Goal: Task Accomplishment & Management: Use online tool/utility

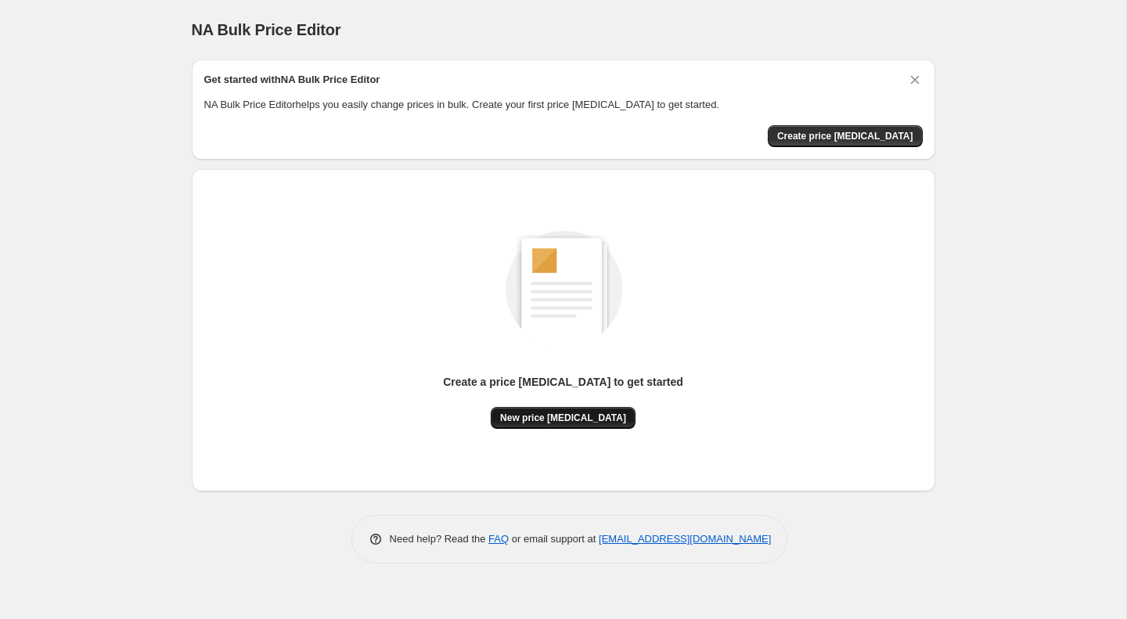
click at [536, 414] on span "New price [MEDICAL_DATA]" at bounding box center [563, 418] width 126 height 13
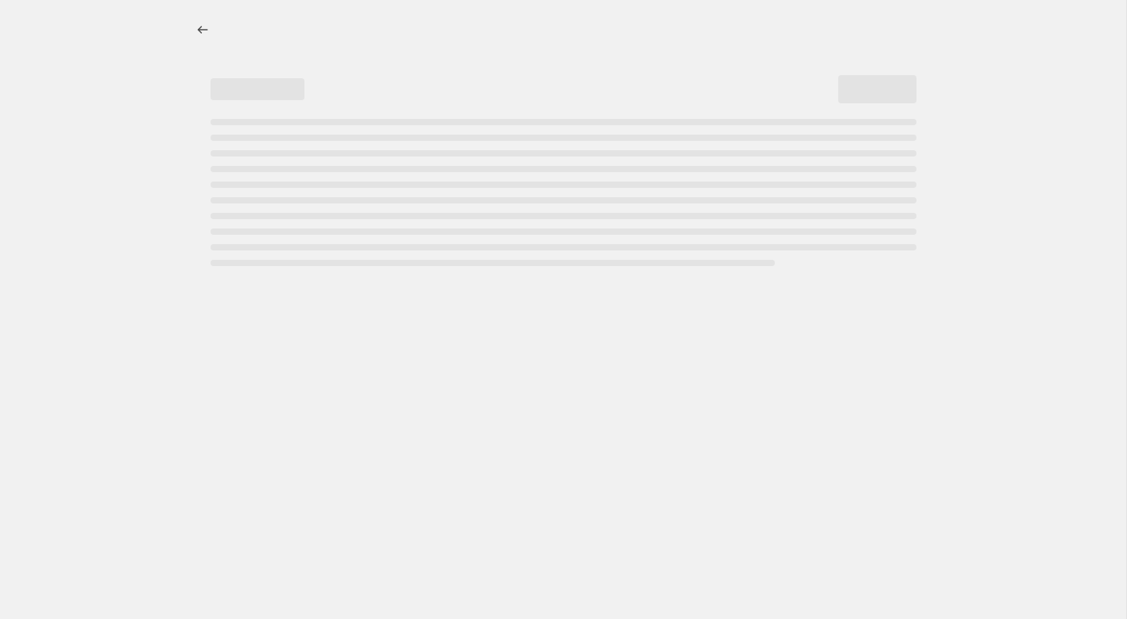
select select "percentage"
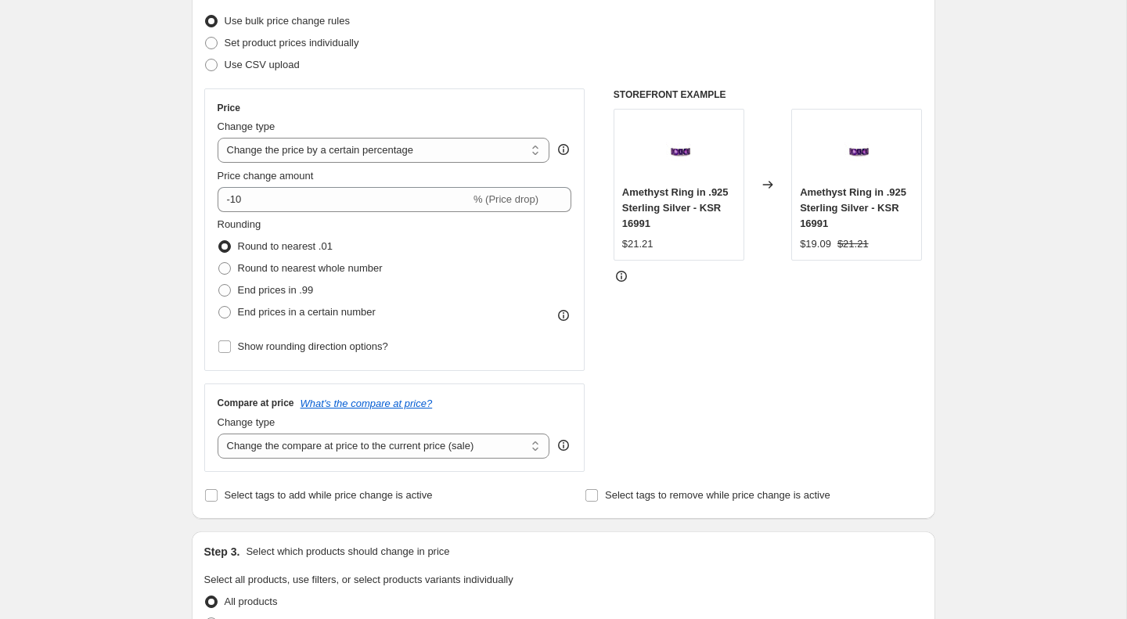
scroll to position [202, 0]
click at [499, 154] on select "Change the price to a certain amount Change the price by a certain amount Chang…" at bounding box center [384, 147] width 333 height 25
click at [218, 135] on select "Change the price to a certain amount Change the price by a certain amount Chang…" at bounding box center [384, 147] width 333 height 25
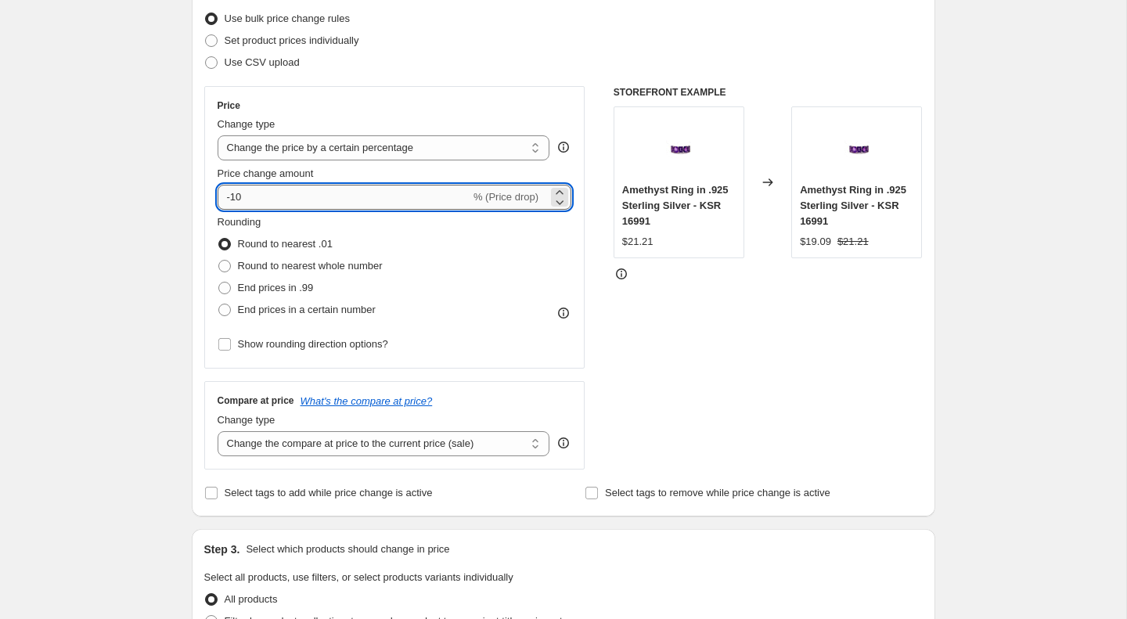
click at [405, 194] on input "-10" at bounding box center [344, 197] width 253 height 25
click at [233, 193] on input "-10" at bounding box center [344, 197] width 253 height 25
type input "-0"
type input "0"
type input "1"
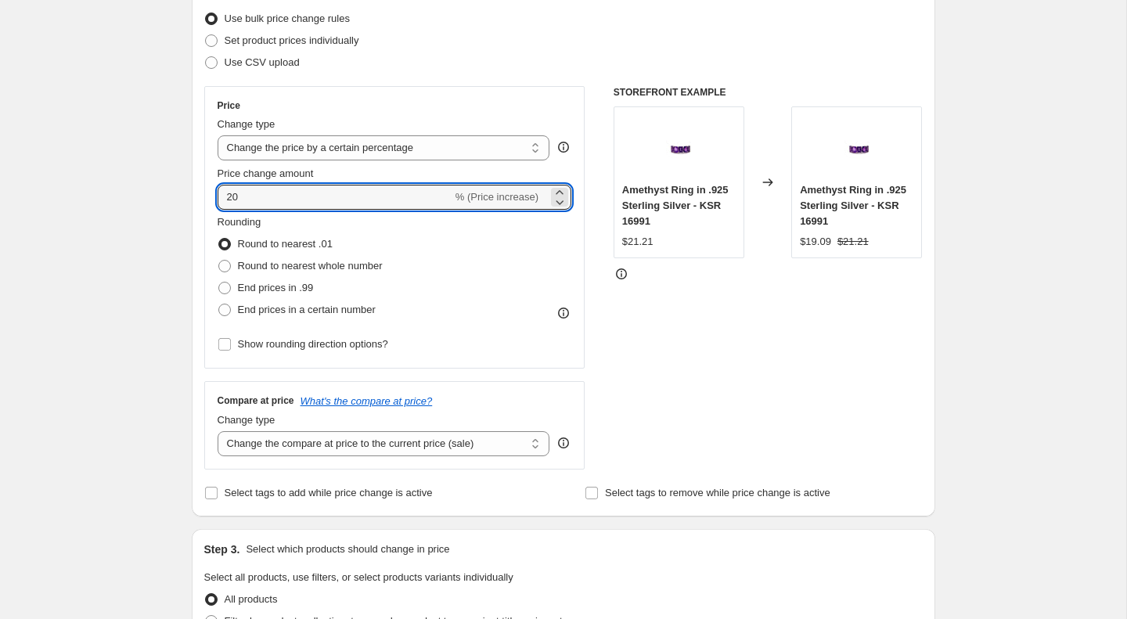
type input "20"
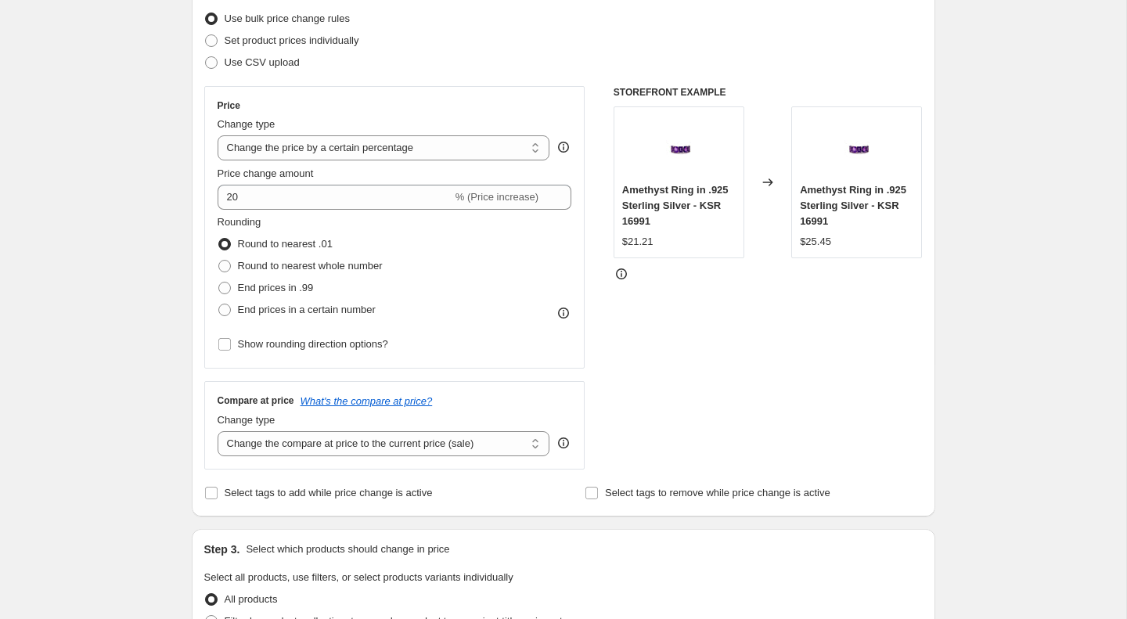
click at [110, 282] on div "Create new price [MEDICAL_DATA]. This page is ready Create new price [MEDICAL_D…" at bounding box center [563, 580] width 1127 height 1565
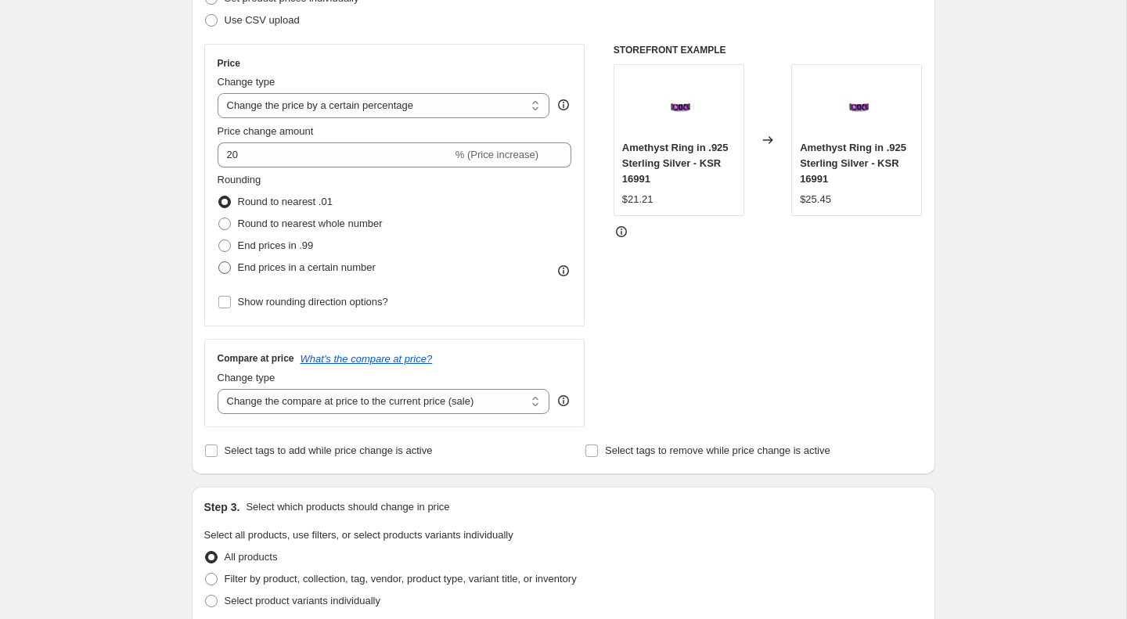
click at [223, 267] on span at bounding box center [224, 267] width 13 height 13
click at [219, 262] on input "End prices in a certain number" at bounding box center [218, 261] width 1 height 1
radio input "true"
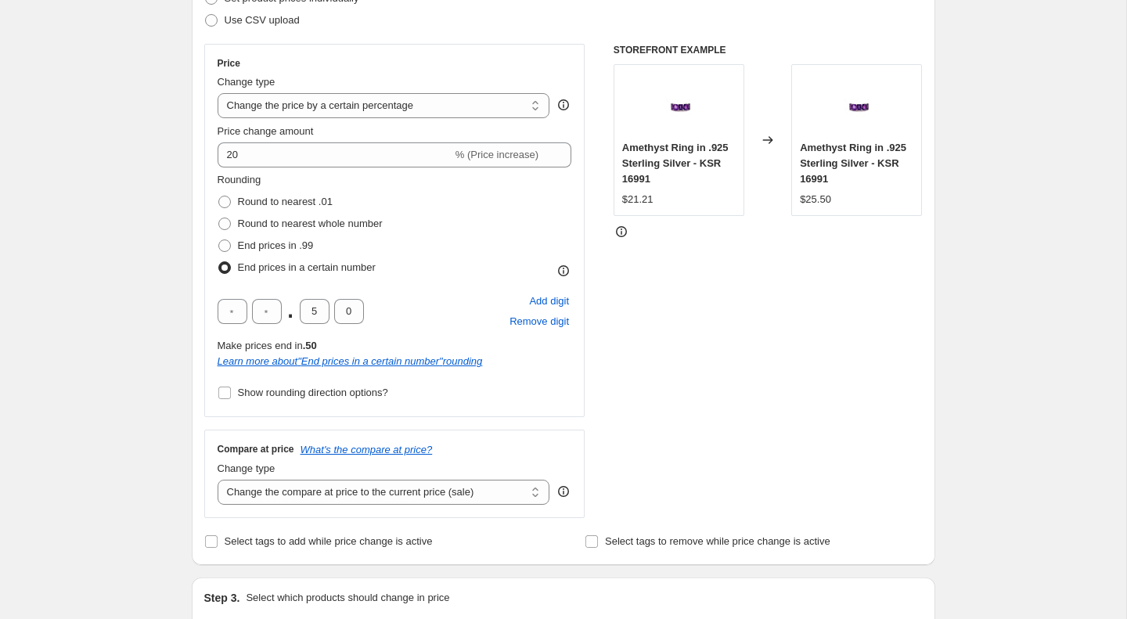
click at [223, 267] on span at bounding box center [224, 267] width 13 height 13
click at [219, 262] on input "End prices in a certain number" at bounding box center [218, 261] width 1 height 1
click at [225, 201] on span at bounding box center [224, 202] width 13 height 13
click at [219, 197] on input "Round to nearest .01" at bounding box center [218, 196] width 1 height 1
radio input "true"
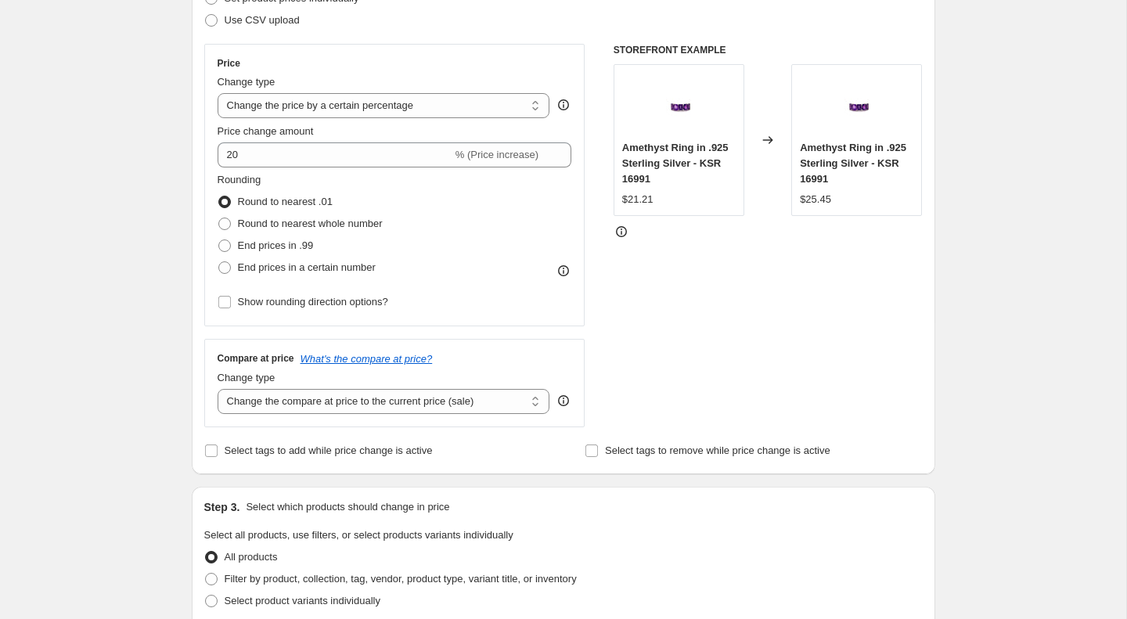
click at [179, 252] on div "Step 1. Optionally give your price [MEDICAL_DATA] a title (eg "March 30% off sa…" at bounding box center [557, 514] width 756 height 1422
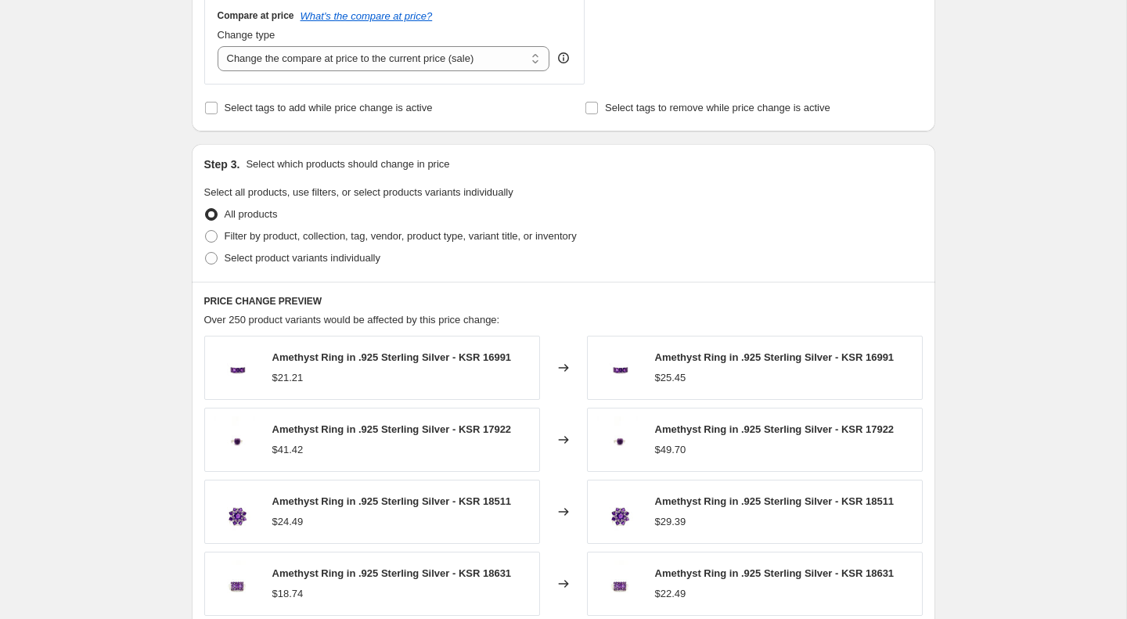
scroll to position [621, 0]
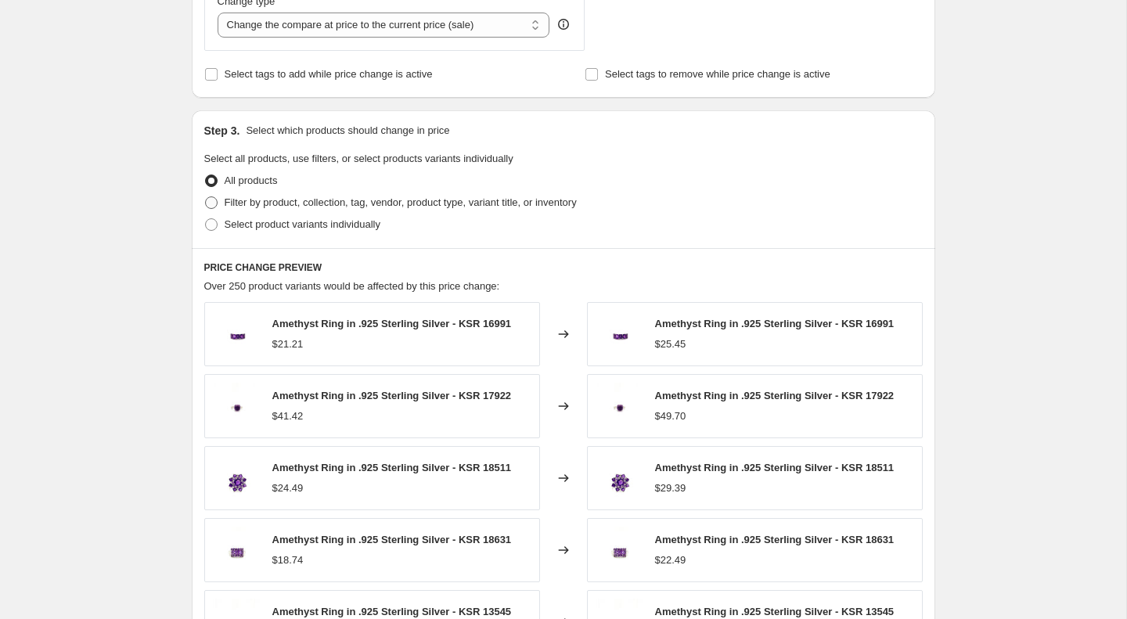
click at [210, 202] on span at bounding box center [211, 203] width 13 height 13
click at [206, 197] on input "Filter by product, collection, tag, vendor, product type, variant title, or inv…" at bounding box center [205, 197] width 1 height 1
radio input "true"
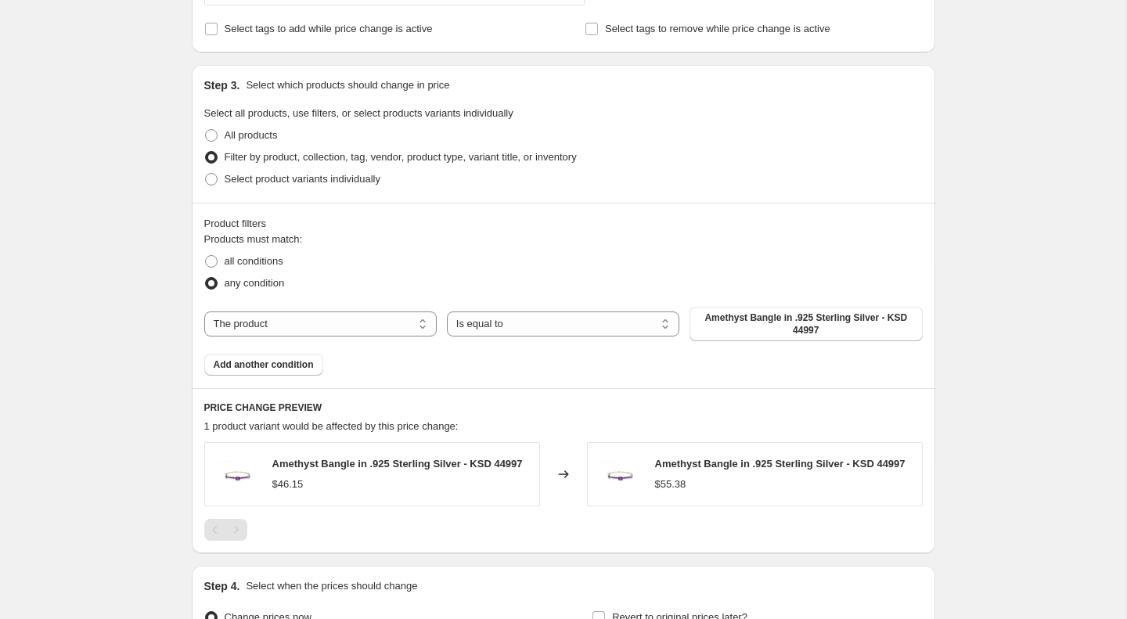
scroll to position [714, 0]
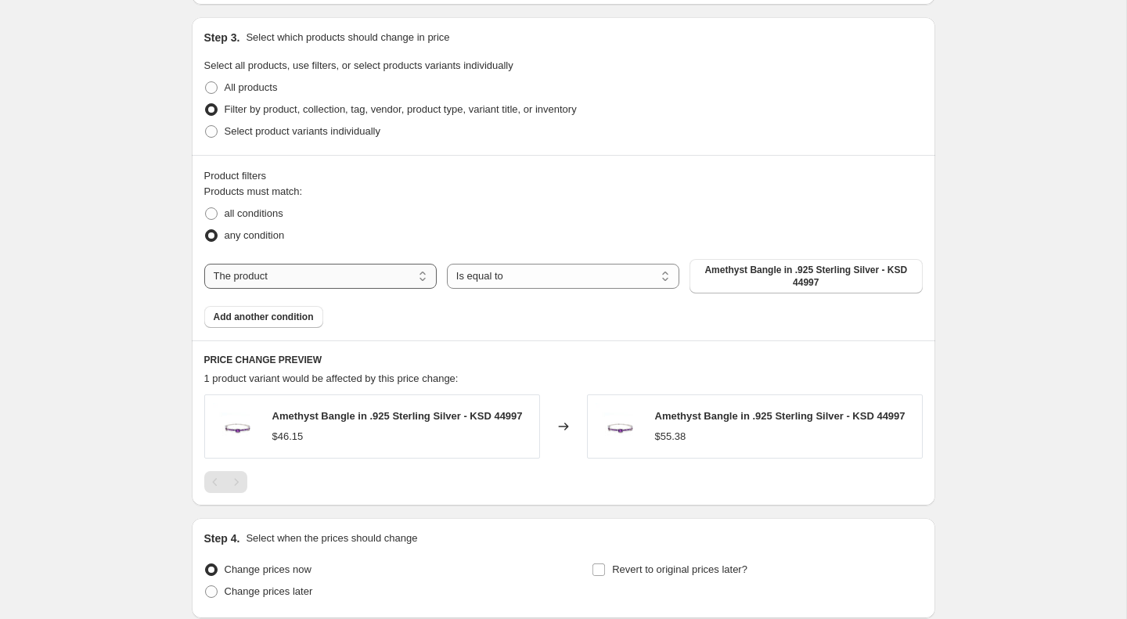
click at [400, 278] on select "The product The product's collection The product's tag The product's vendor The…" at bounding box center [320, 276] width 233 height 25
click at [204, 264] on select "The product The product's collection The product's tag The product's vendor The…" at bounding box center [320, 276] width 233 height 25
click at [607, 281] on select "Is equal to Is not equal to" at bounding box center [563, 276] width 233 height 25
click at [855, 283] on span "Amethyst Bangle in .925 Sterling Silver - KSD 44997" at bounding box center [806, 276] width 214 height 25
click at [376, 276] on select "The product The product's collection The product's tag The product's vendor The…" at bounding box center [320, 276] width 233 height 25
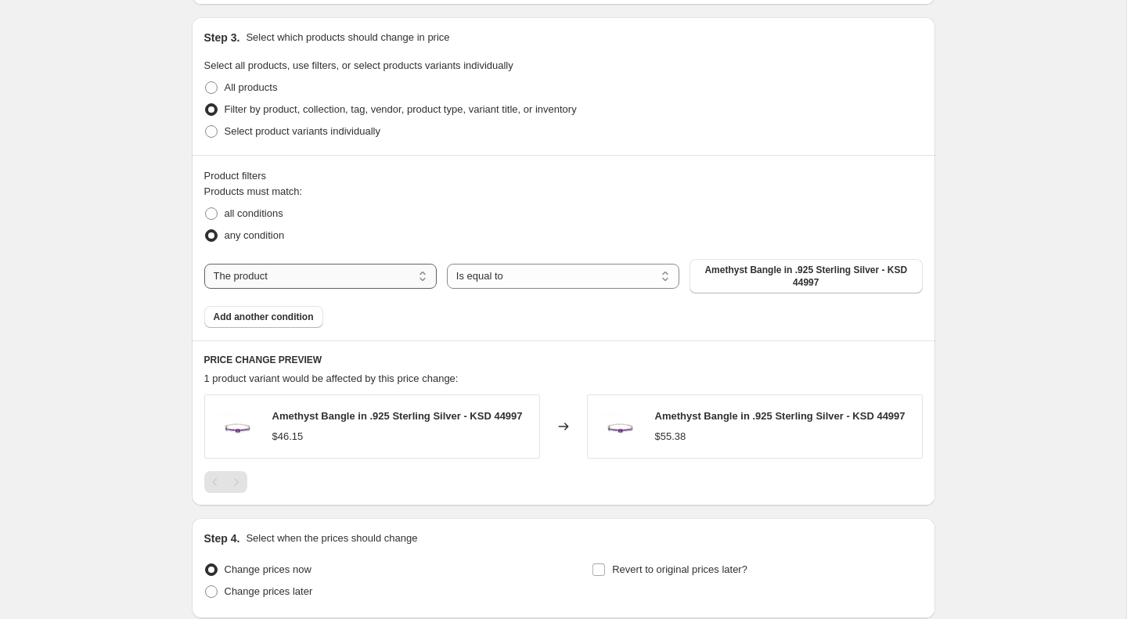
select select "collection"
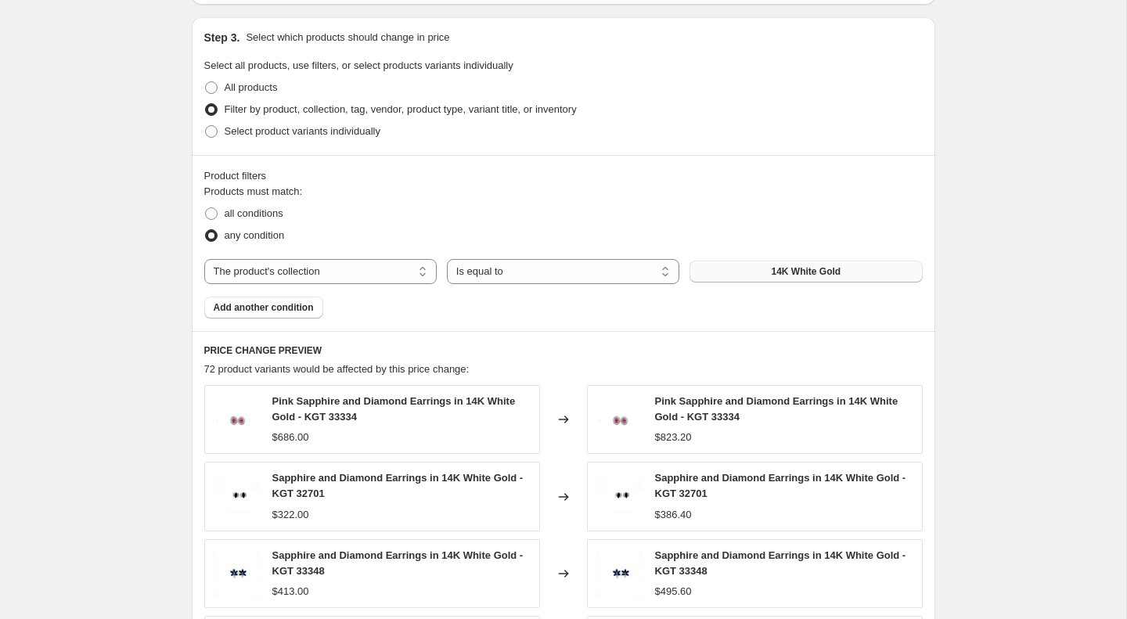
click at [750, 274] on button "14K White Gold" at bounding box center [806, 272] width 233 height 22
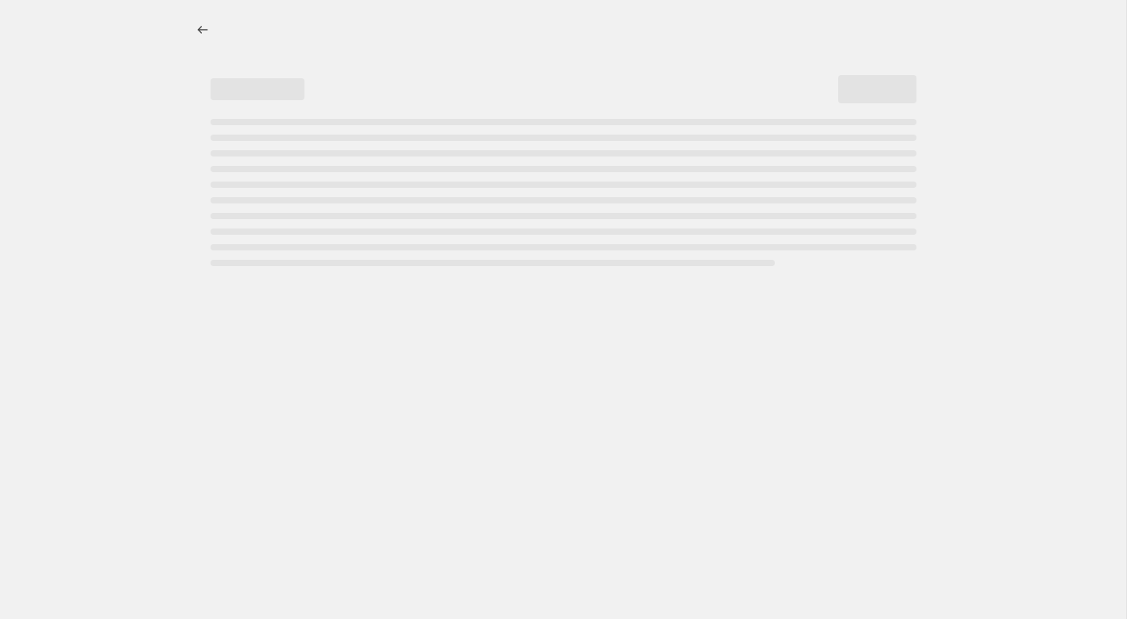
select select "percentage"
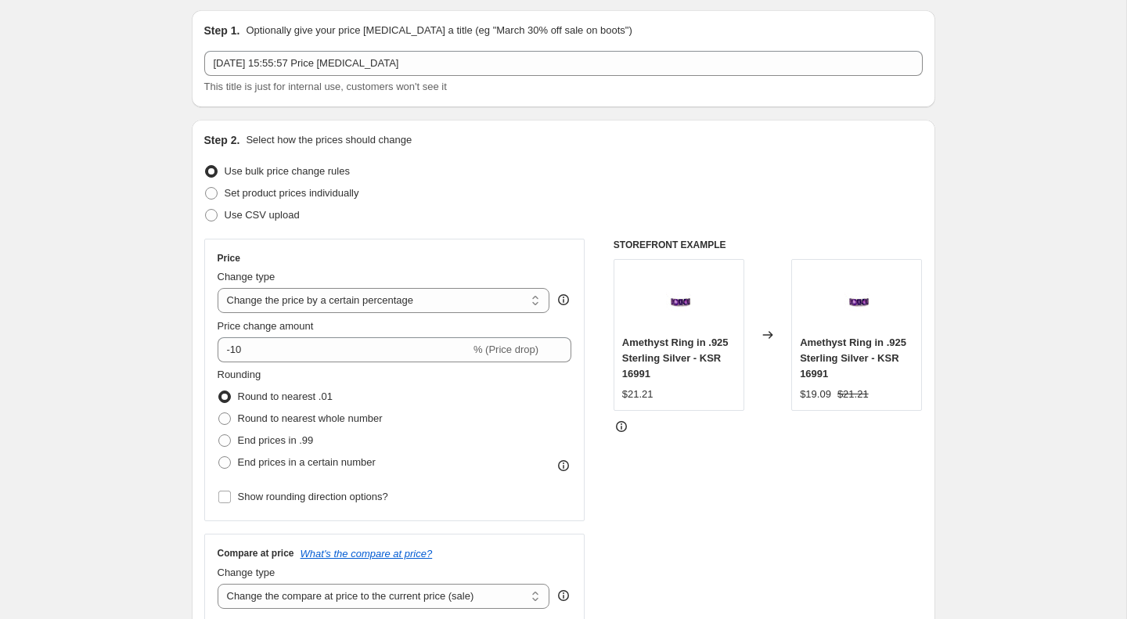
scroll to position [67, 0]
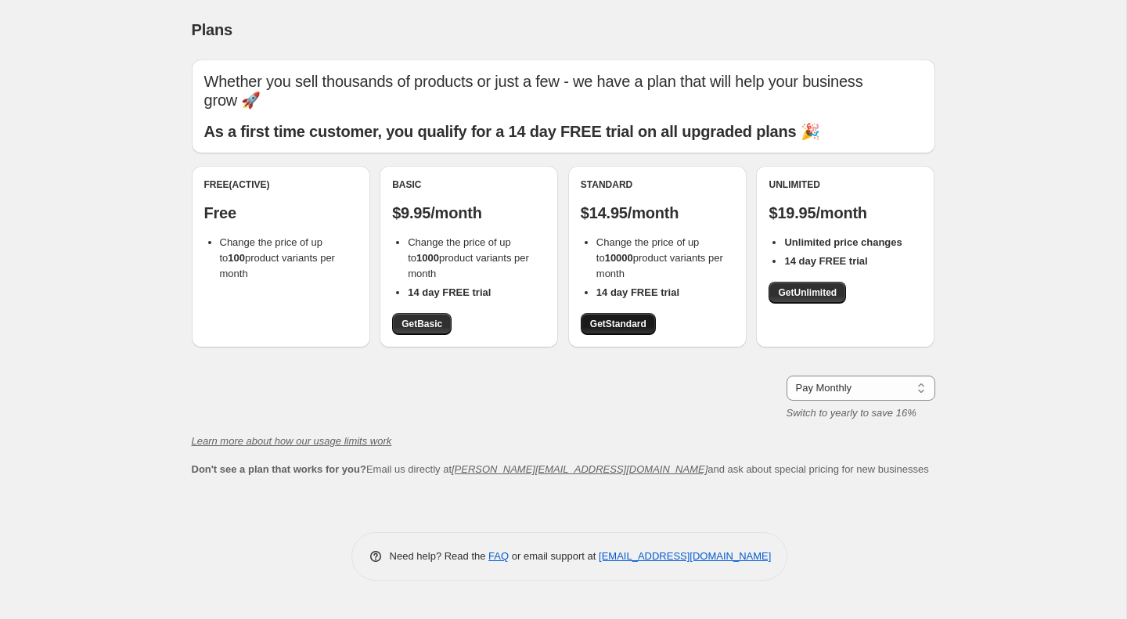
click at [616, 318] on span "Get Standard" at bounding box center [618, 324] width 56 height 13
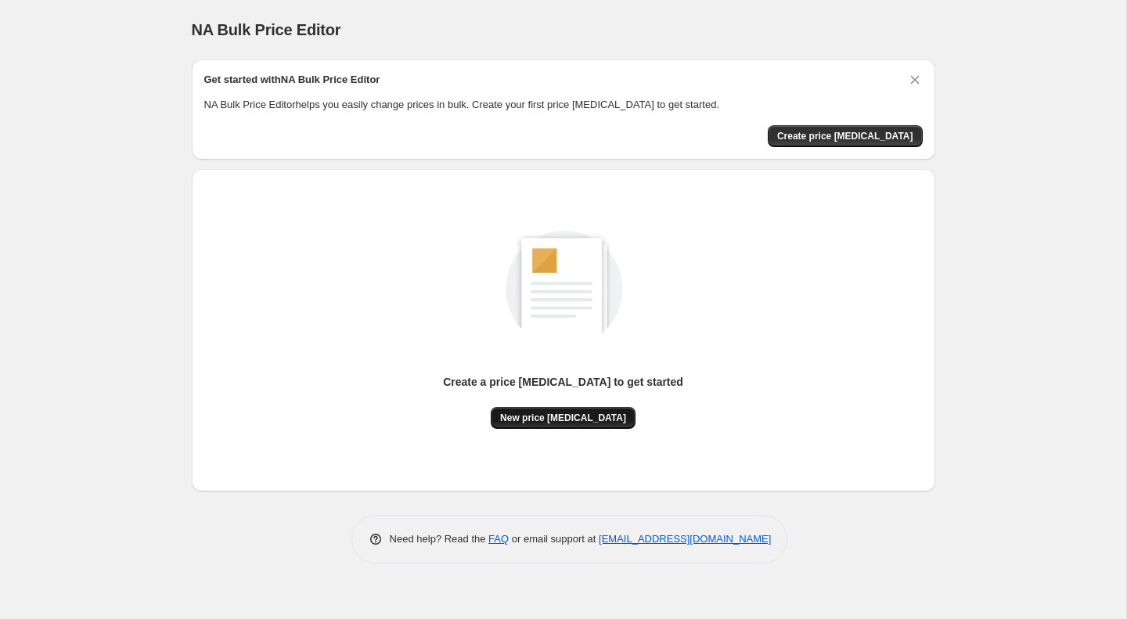
click at [582, 416] on span "New price [MEDICAL_DATA]" at bounding box center [563, 418] width 126 height 13
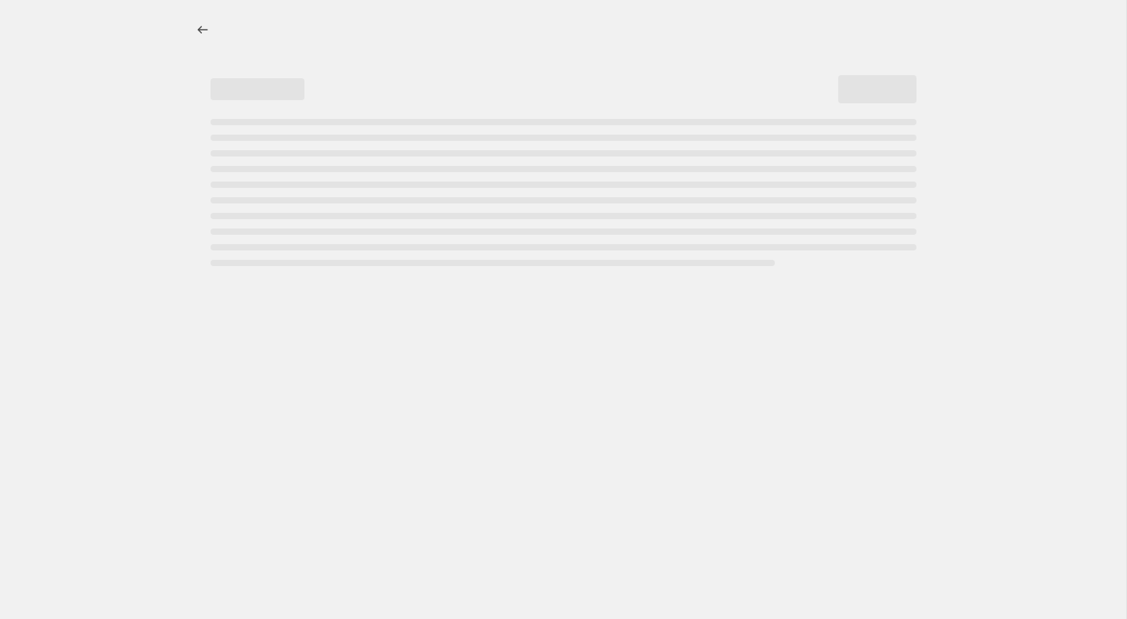
select select "percentage"
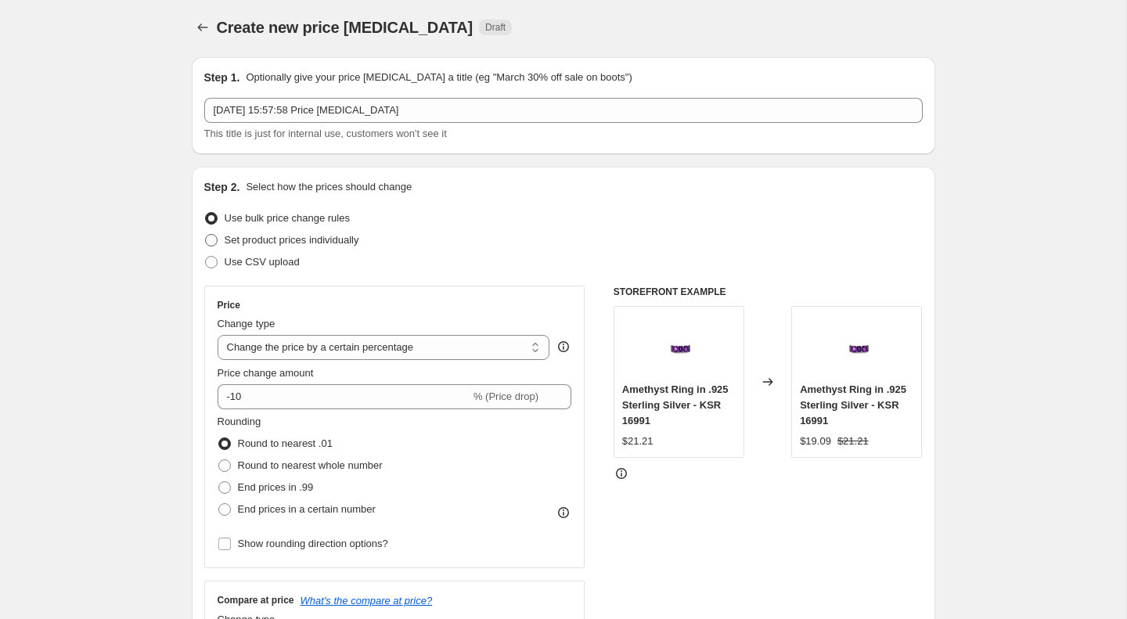
scroll to position [132, 0]
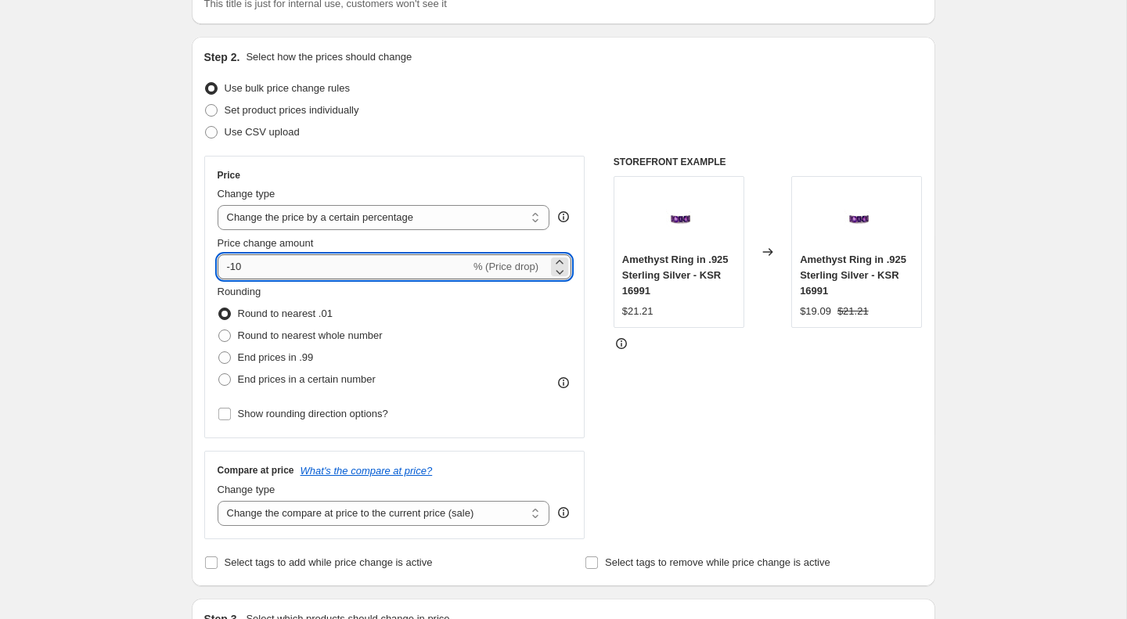
click at [272, 272] on input "-10" at bounding box center [344, 266] width 253 height 25
type input "1"
type input "20"
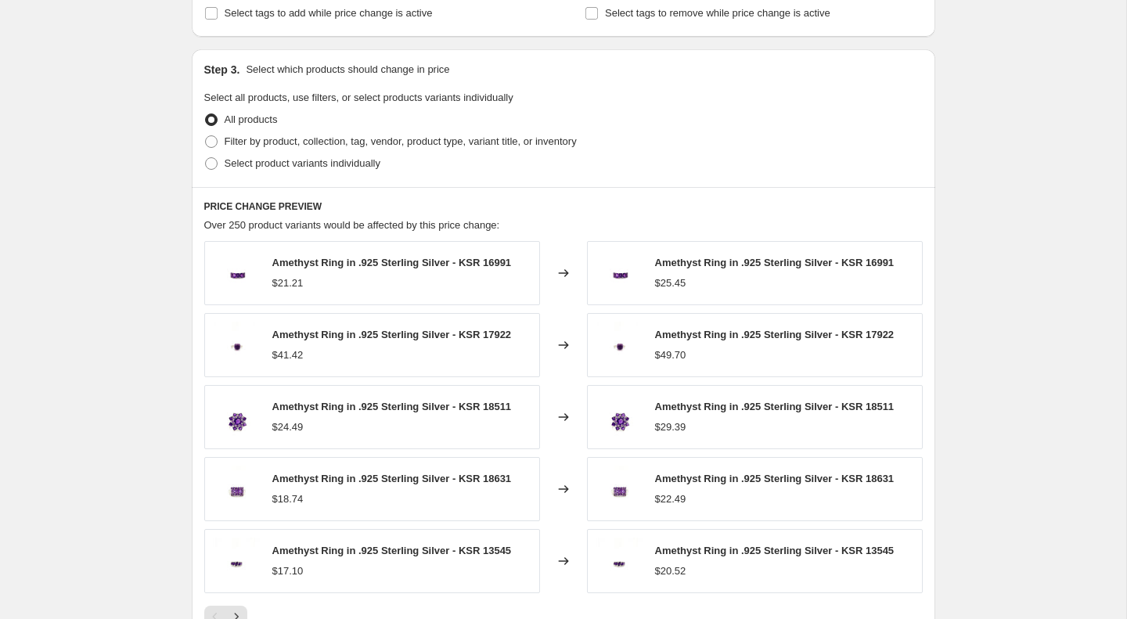
scroll to position [699, 0]
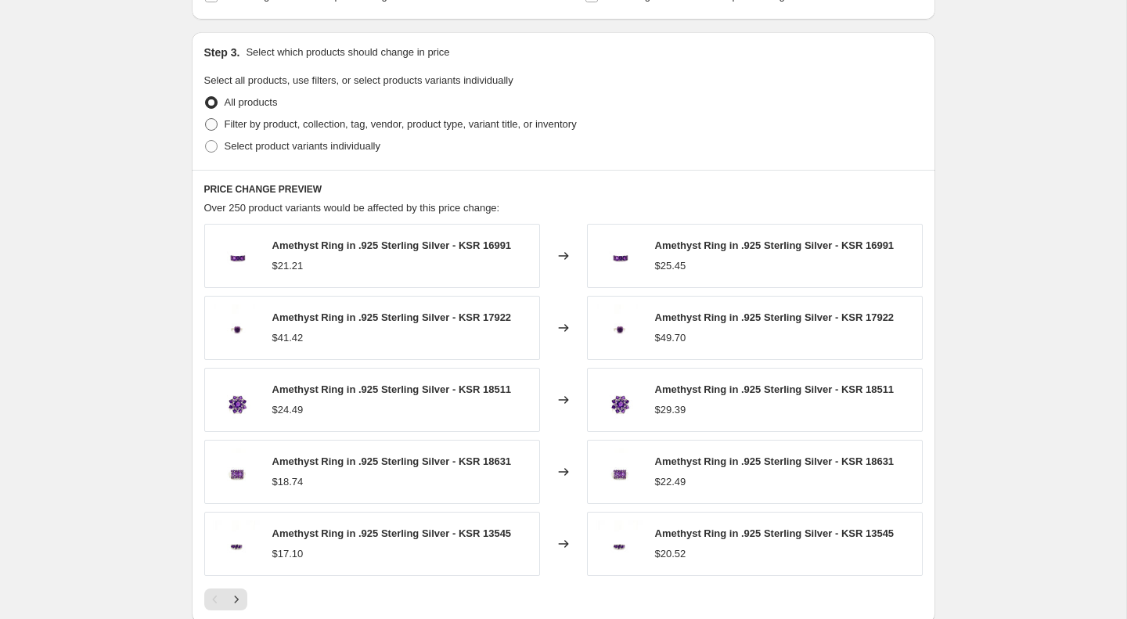
click at [218, 121] on span at bounding box center [211, 124] width 14 height 14
click at [206, 119] on input "Filter by product, collection, tag, vendor, product type, variant title, or inv…" at bounding box center [205, 118] width 1 height 1
radio input "true"
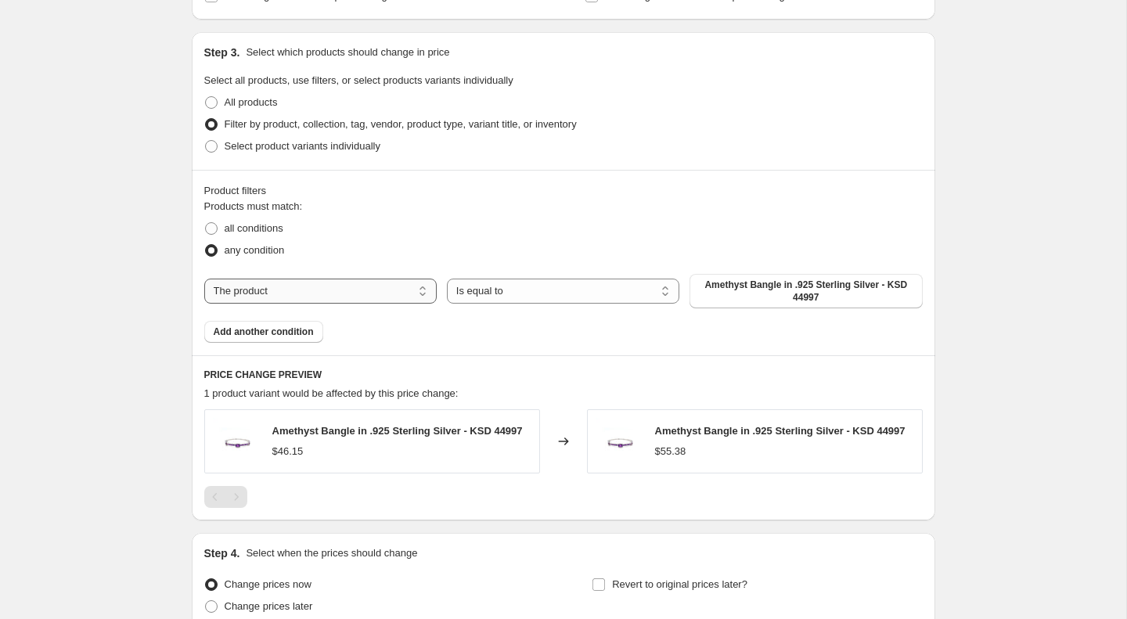
click at [356, 297] on select "The product The product's collection The product's tag The product's vendor The…" at bounding box center [320, 291] width 233 height 25
select select "collection"
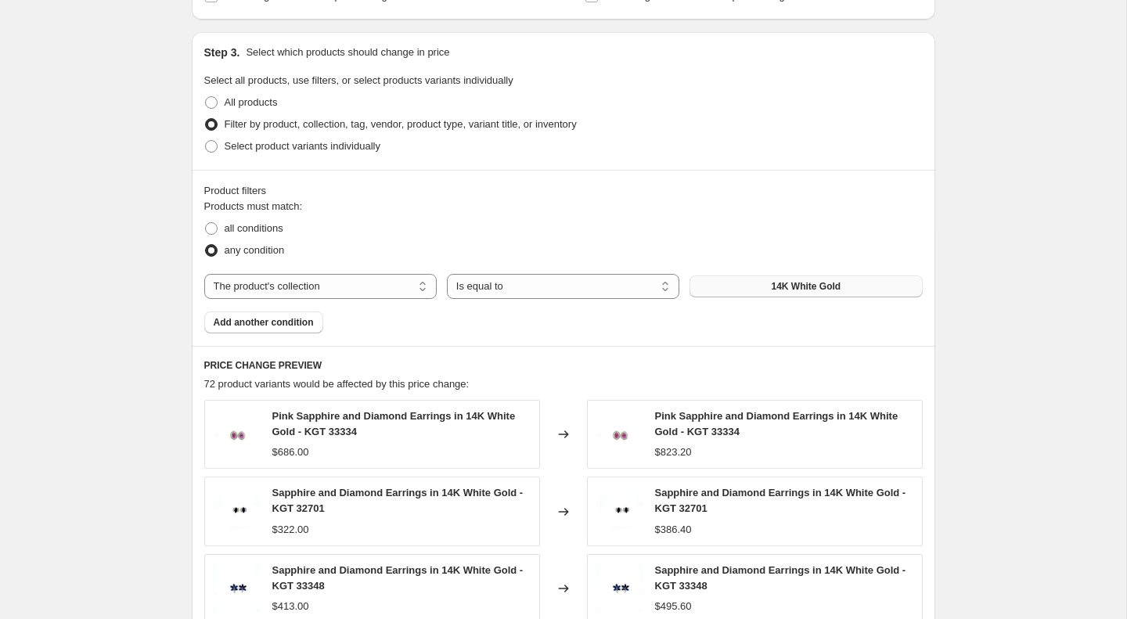
click at [740, 292] on button "14K White Gold" at bounding box center [806, 287] width 233 height 22
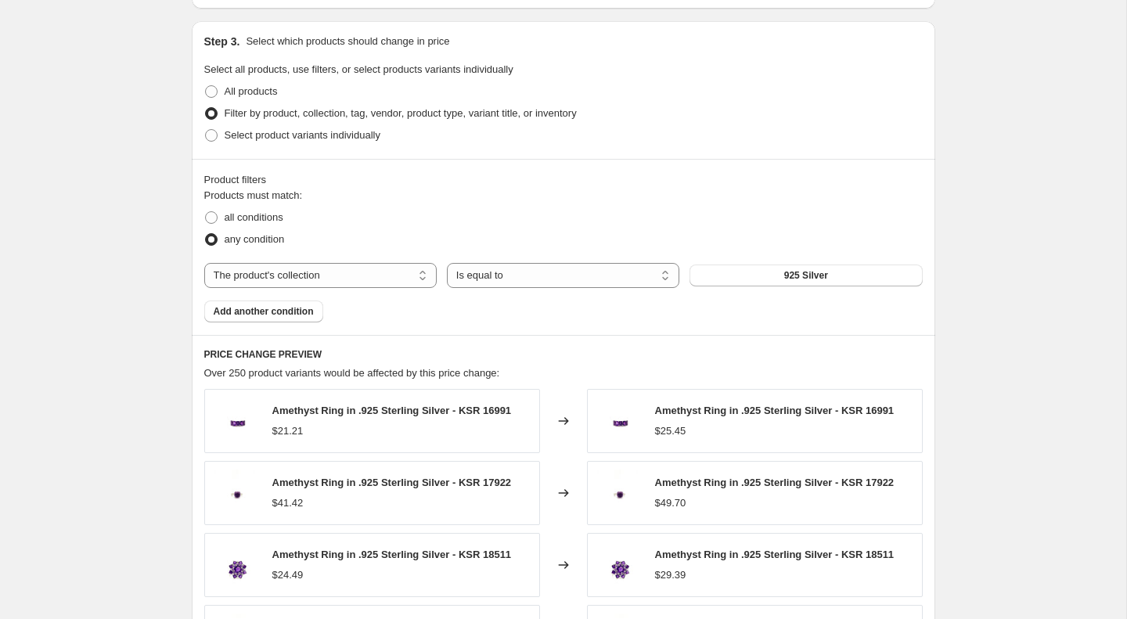
scroll to position [708, 0]
click at [210, 220] on span at bounding box center [211, 220] width 13 height 13
click at [206, 215] on input "all conditions" at bounding box center [205, 214] width 1 height 1
radio input "true"
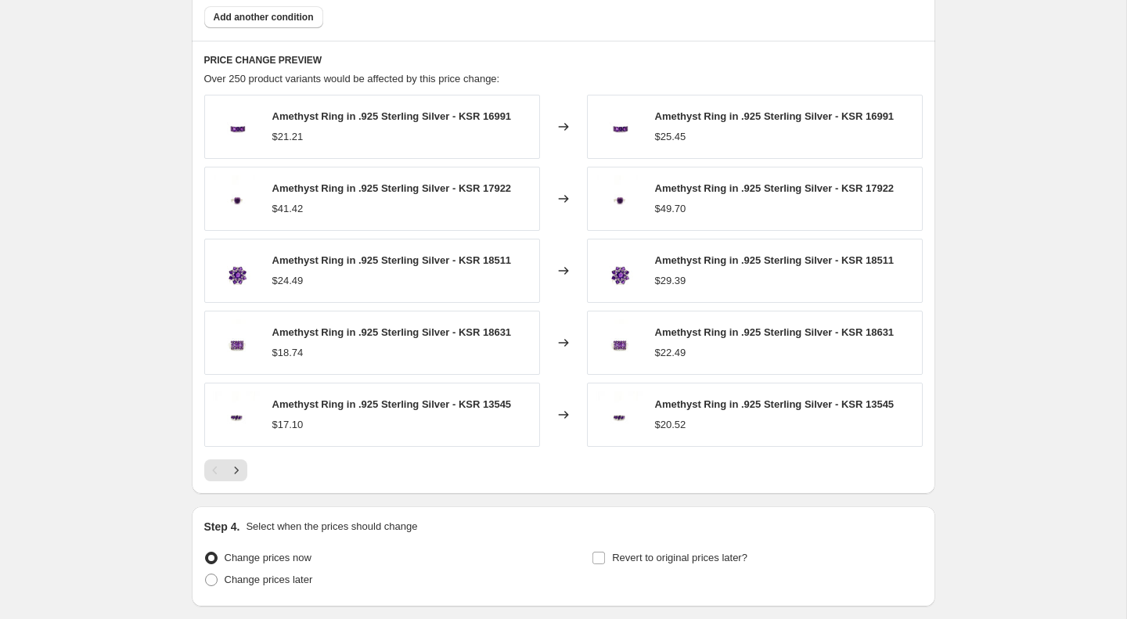
scroll to position [1011, 0]
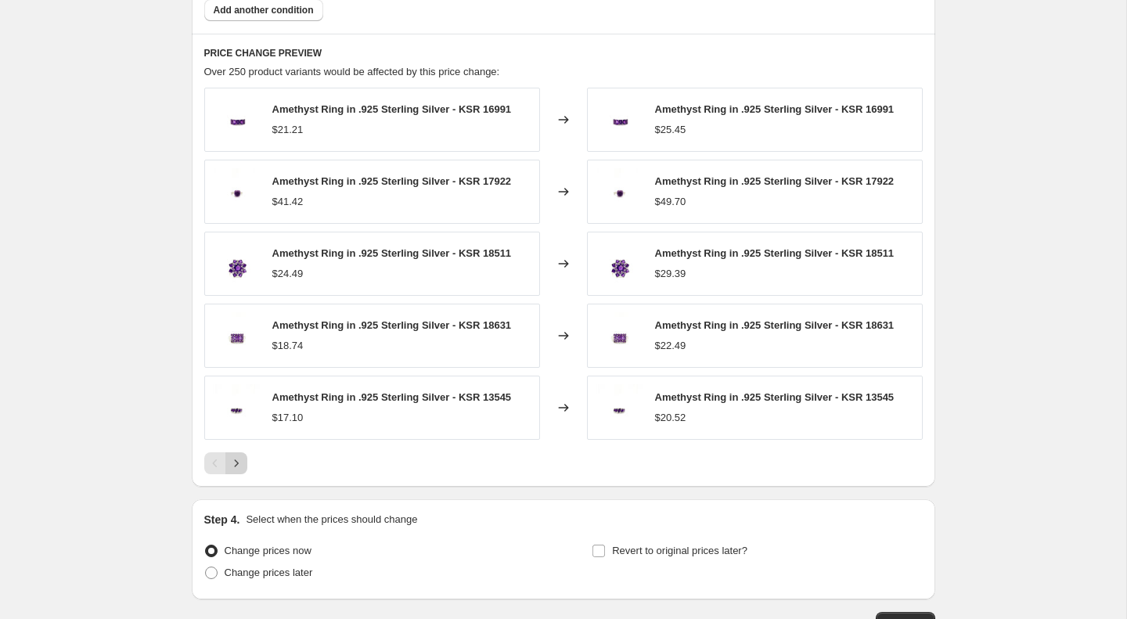
click at [237, 461] on icon "Next" at bounding box center [237, 464] width 16 height 16
click at [237, 460] on icon "Next" at bounding box center [237, 464] width 16 height 16
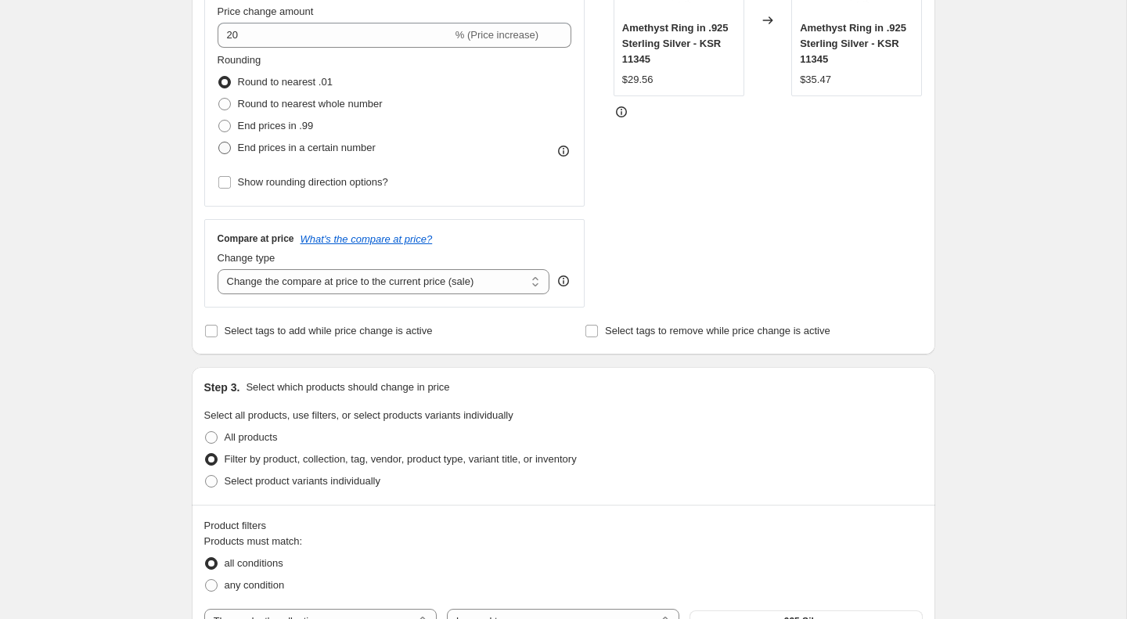
scroll to position [298, 0]
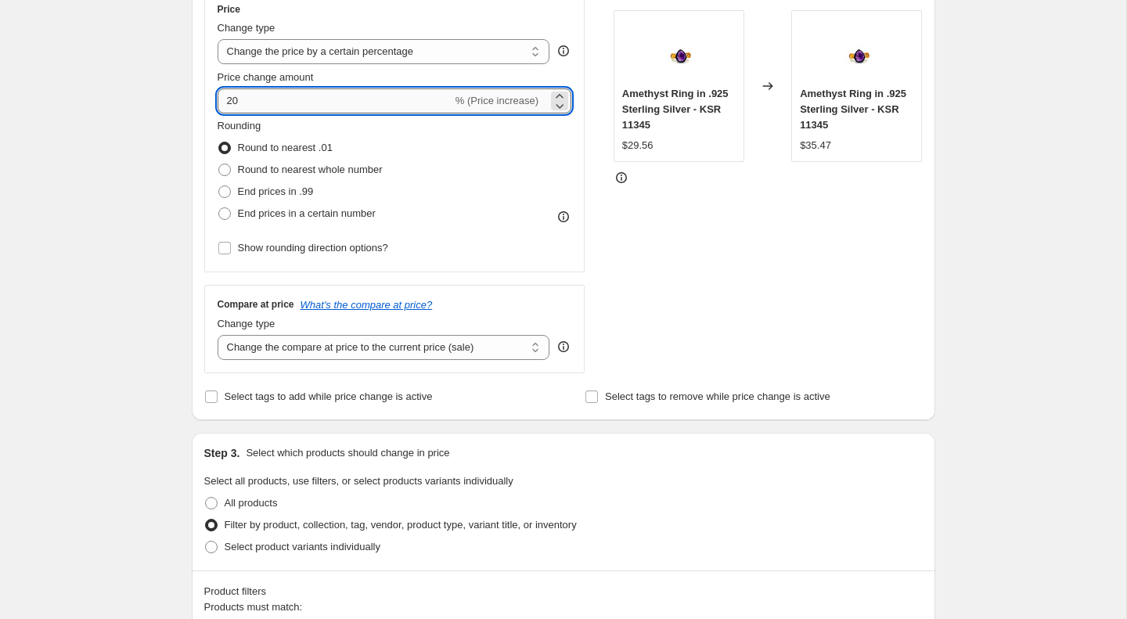
click at [262, 100] on input "20" at bounding box center [335, 100] width 235 height 25
type input "2"
type input "25"
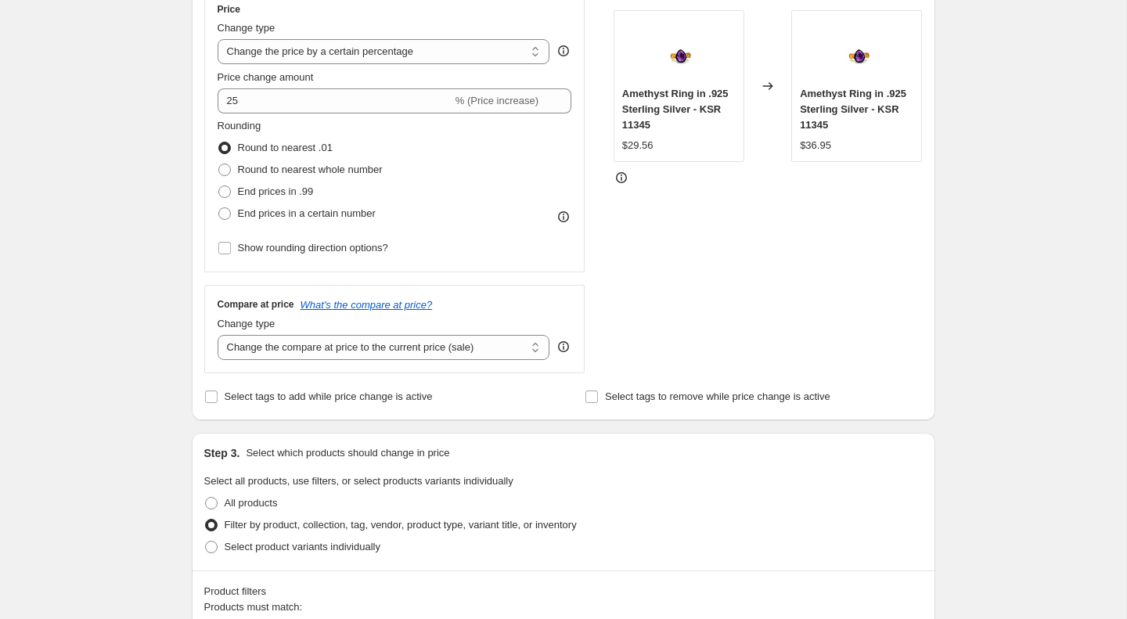
click at [189, 305] on div "Step 1. Optionally give your price change job a title (eg "March 30% off sale o…" at bounding box center [557, 555] width 756 height 1613
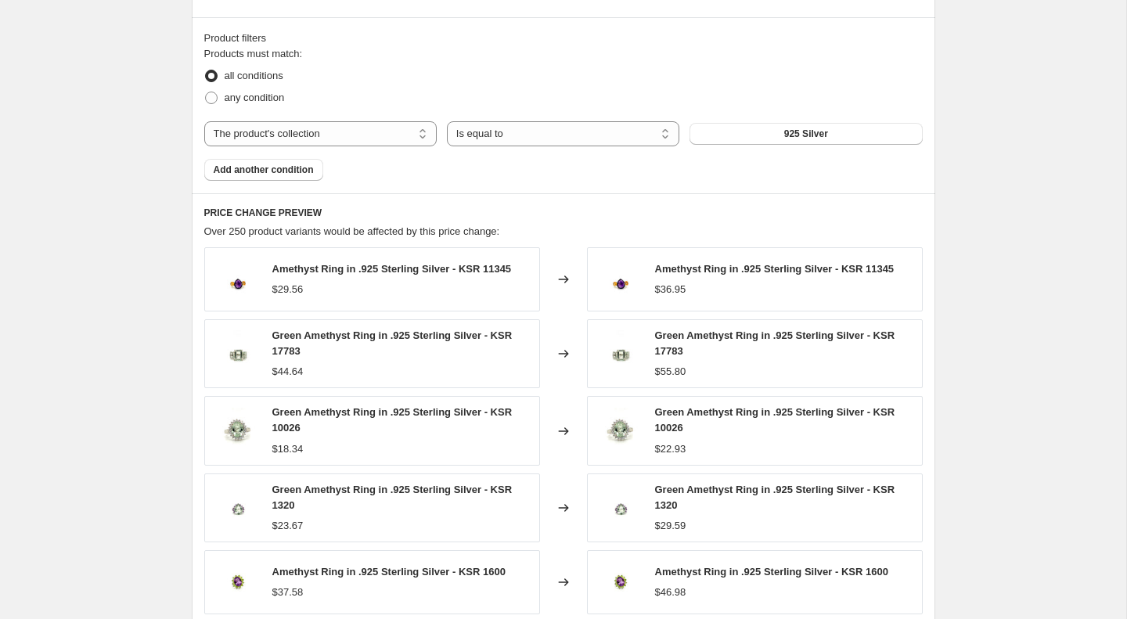
scroll to position [964, 0]
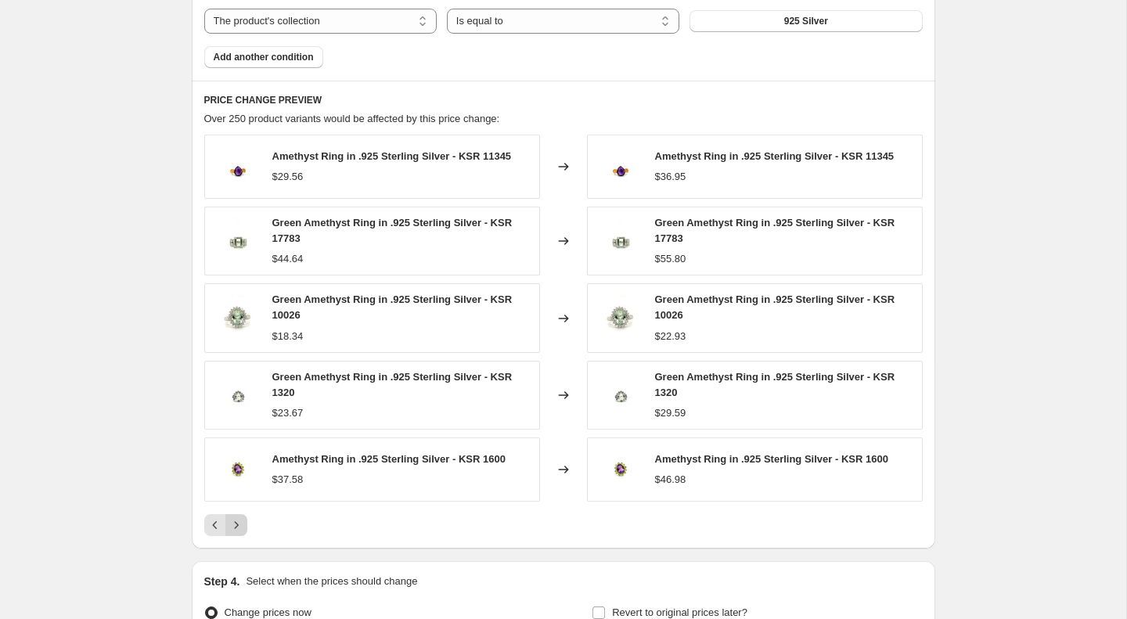
click at [235, 522] on icon "Next" at bounding box center [237, 525] width 16 height 16
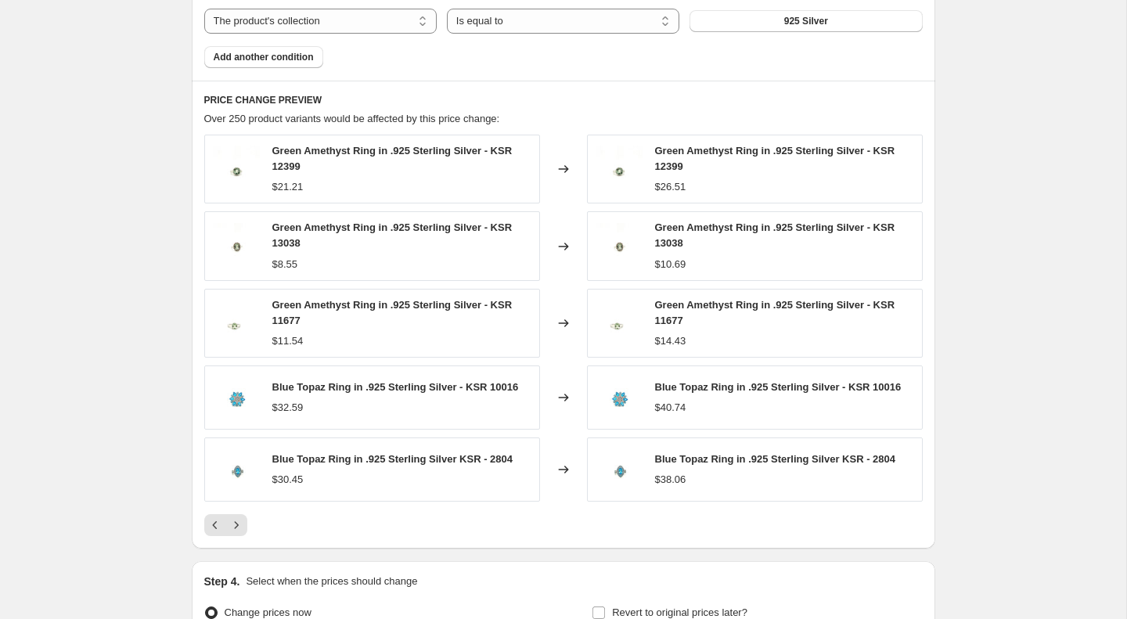
click at [245, 117] on span "Over 250 product variants would be affected by this price change:" at bounding box center [352, 119] width 296 height 12
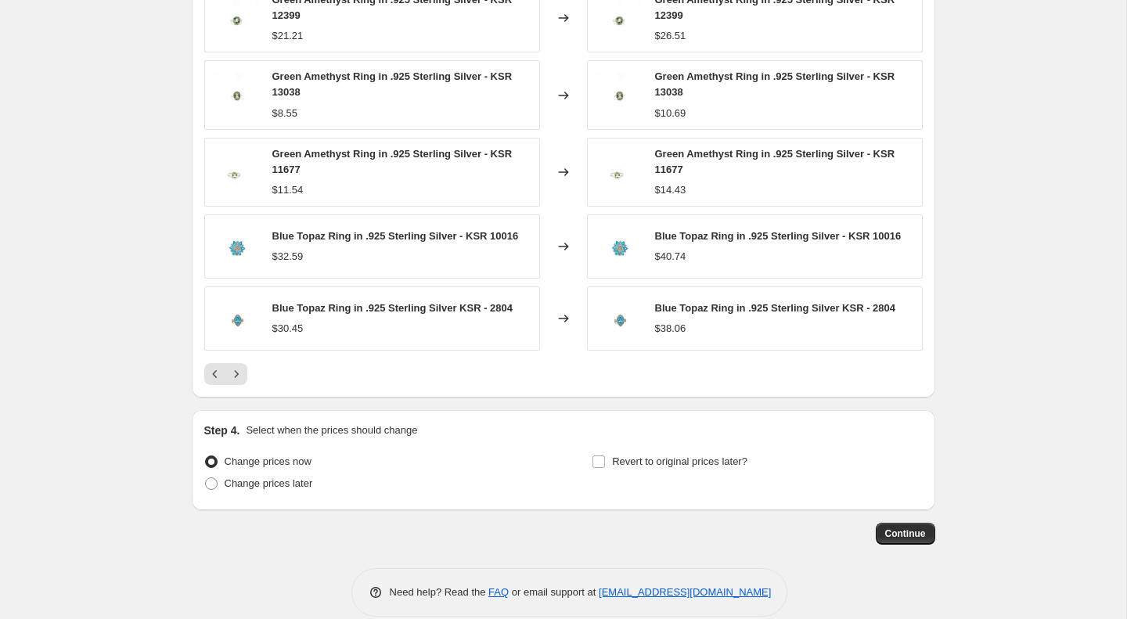
scroll to position [1137, 0]
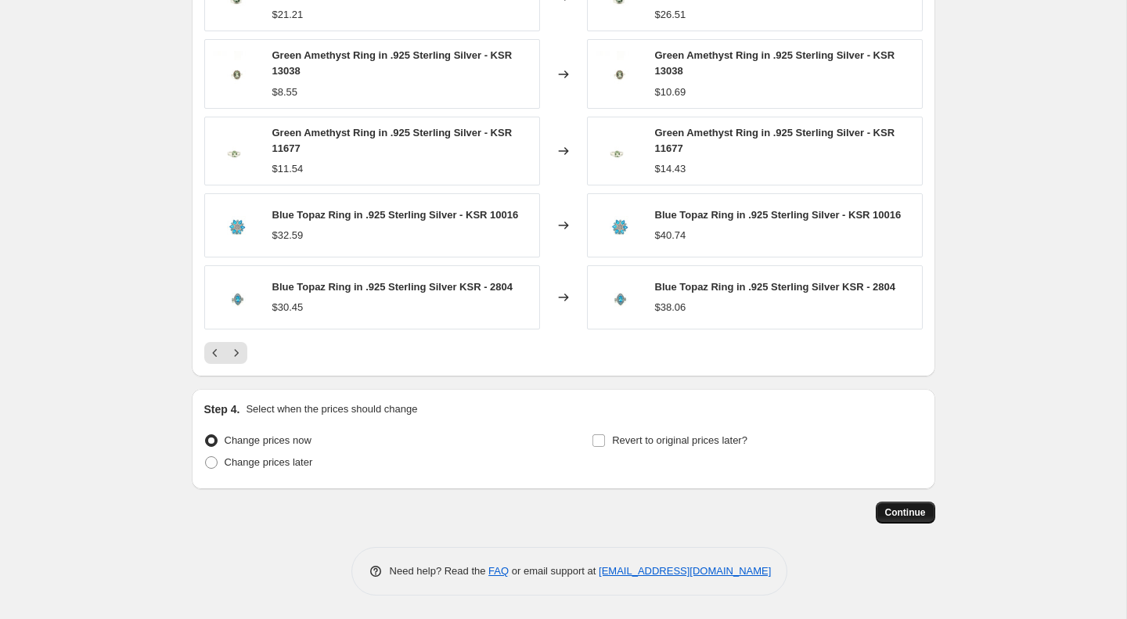
click at [907, 515] on span "Continue" at bounding box center [905, 513] width 41 height 13
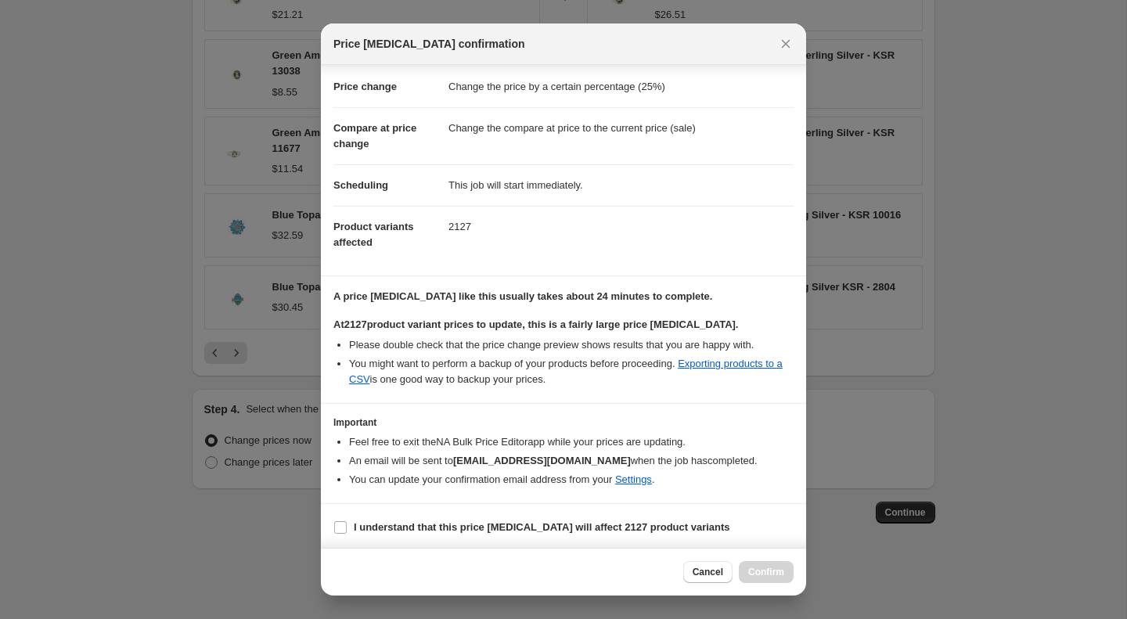
scroll to position [30, 0]
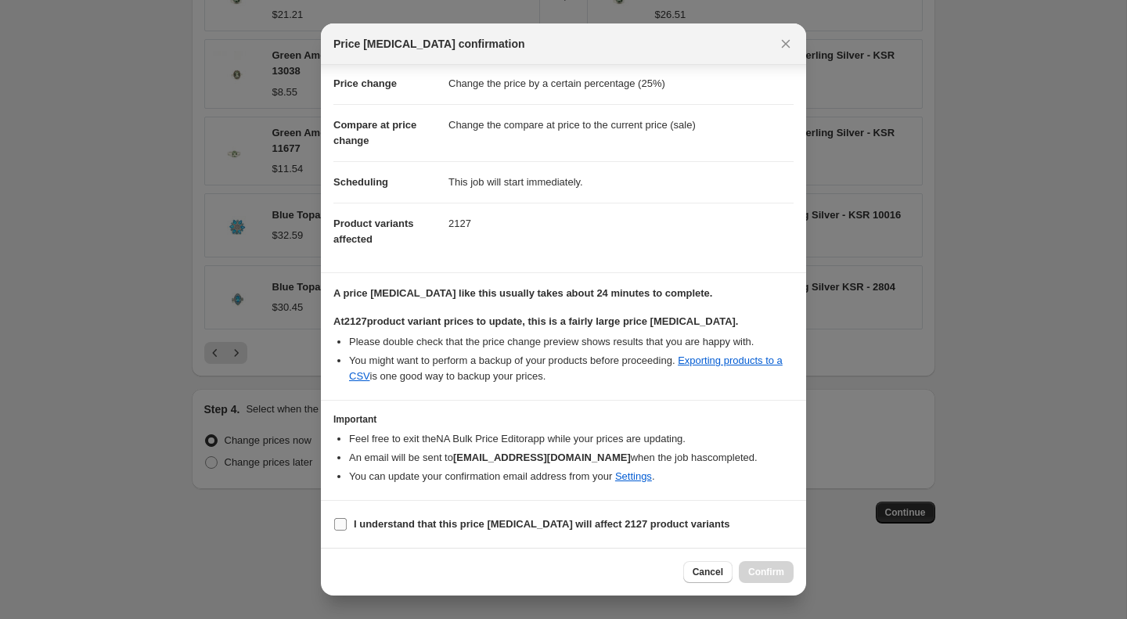
click at [337, 523] on input "I understand that this price change job will affect 2127 product variants" at bounding box center [340, 524] width 13 height 13
checkbox input "true"
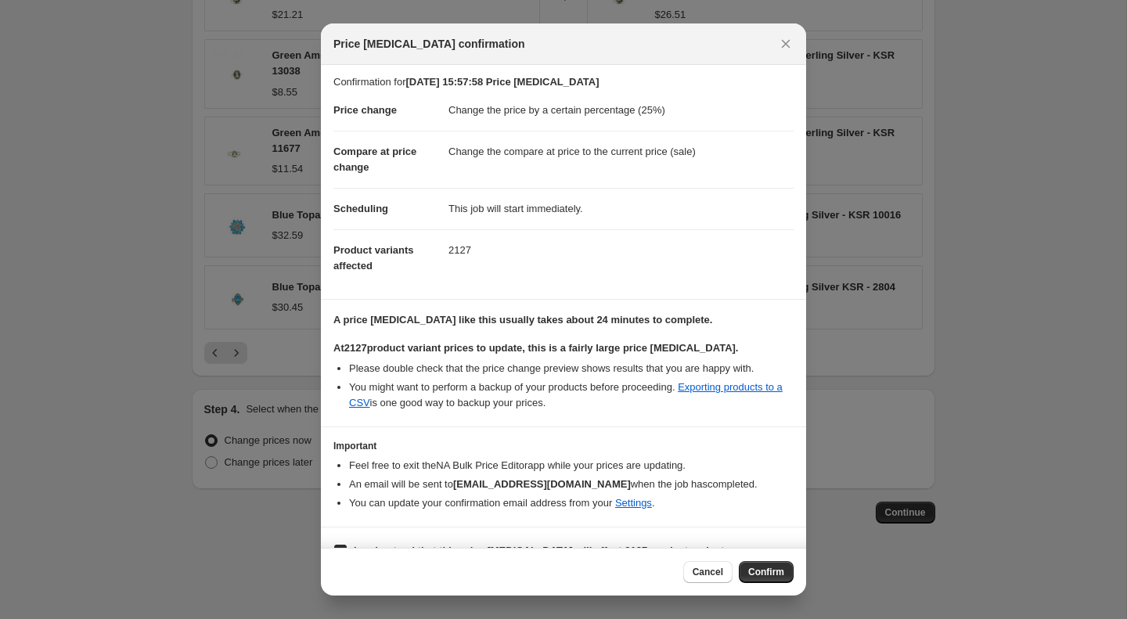
scroll to position [0, 0]
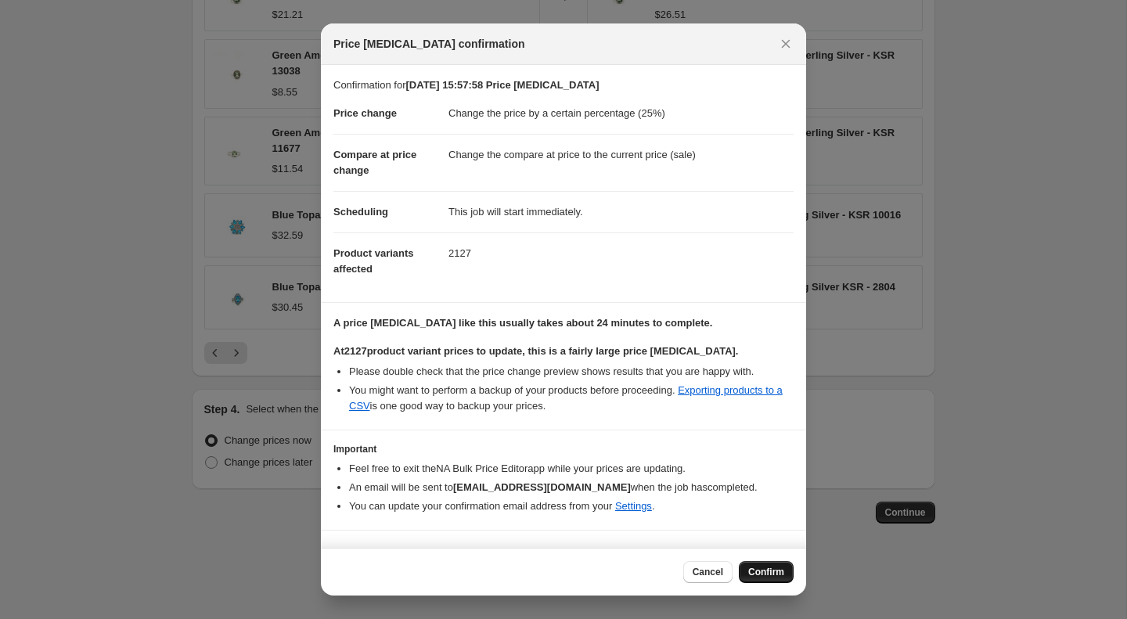
click at [769, 573] on span "Confirm" at bounding box center [766, 572] width 36 height 13
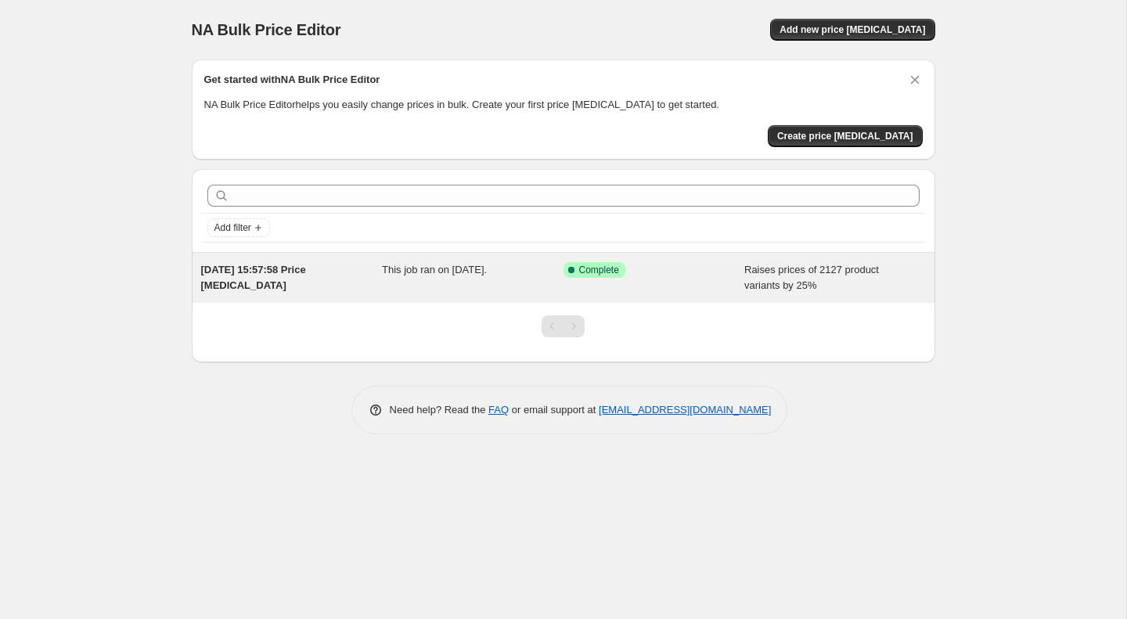
click at [284, 280] on div "3 Oct 2025, 15:57:58 Price change job" at bounding box center [292, 277] width 182 height 31
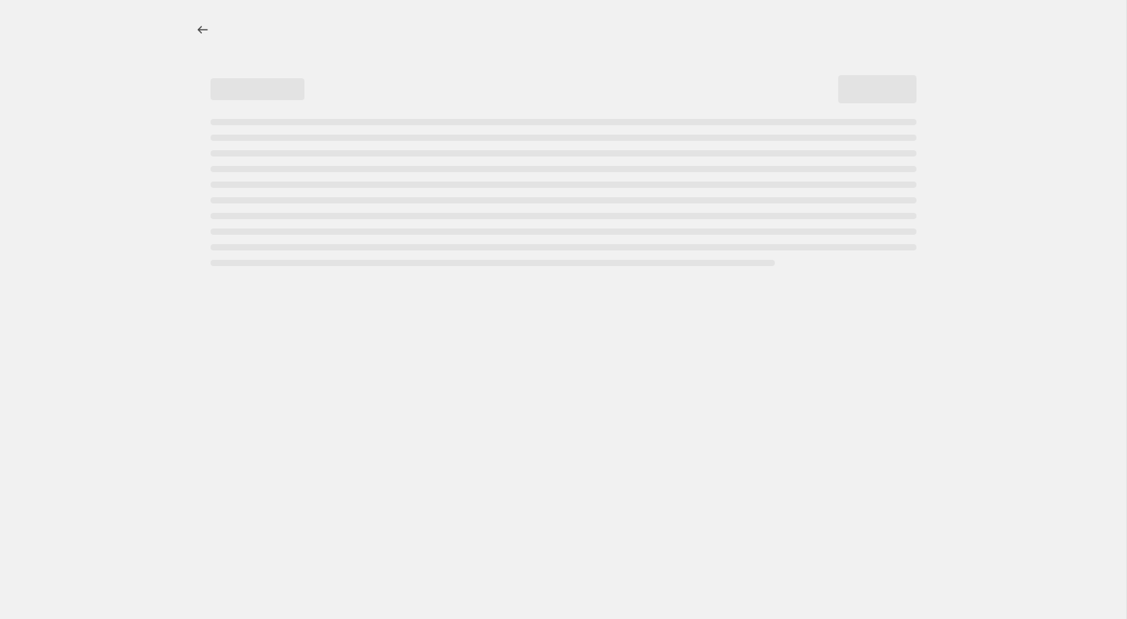
select select "percentage"
select select "collection"
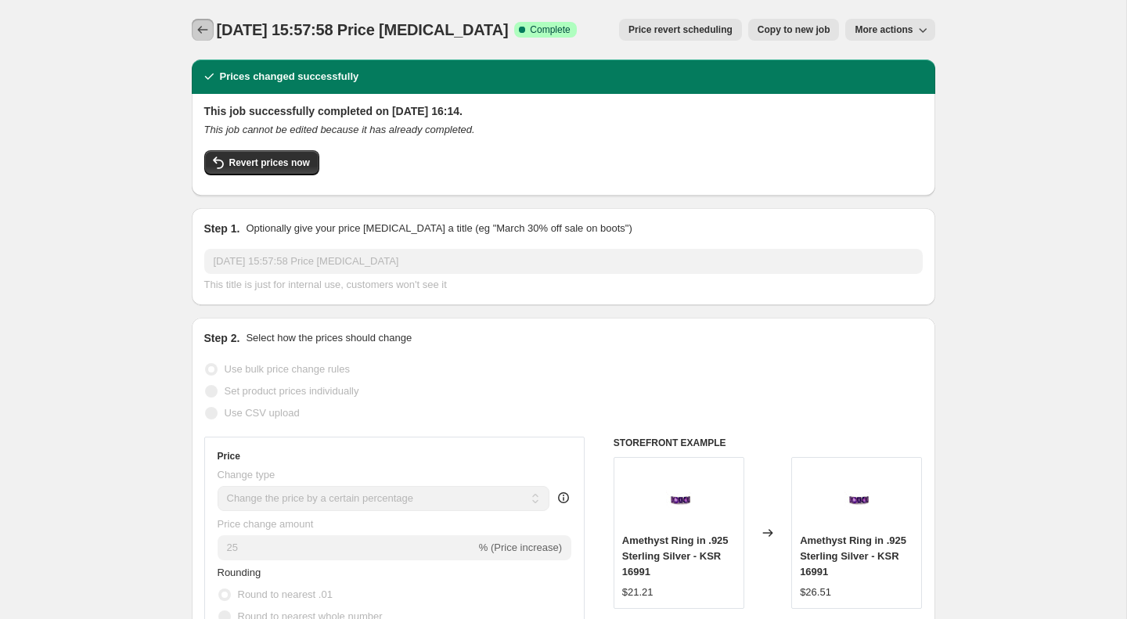
click at [200, 27] on icon "Price change jobs" at bounding box center [202, 30] width 10 height 8
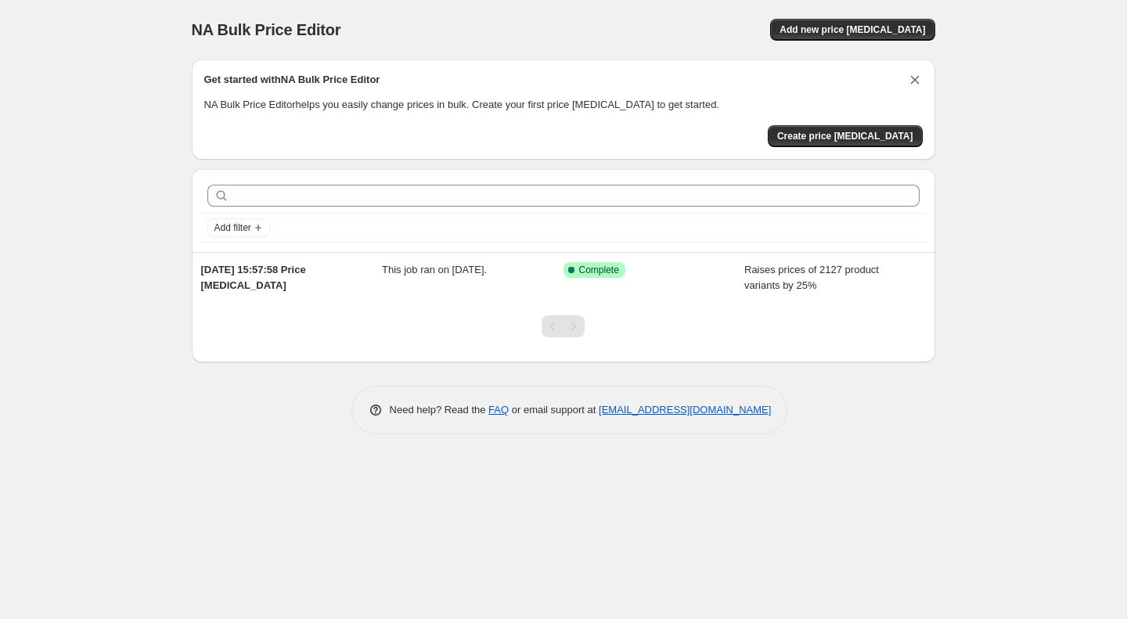
click at [915, 72] on icon "Dismiss card" at bounding box center [915, 80] width 16 height 16
